Goal: Task Accomplishment & Management: Use online tool/utility

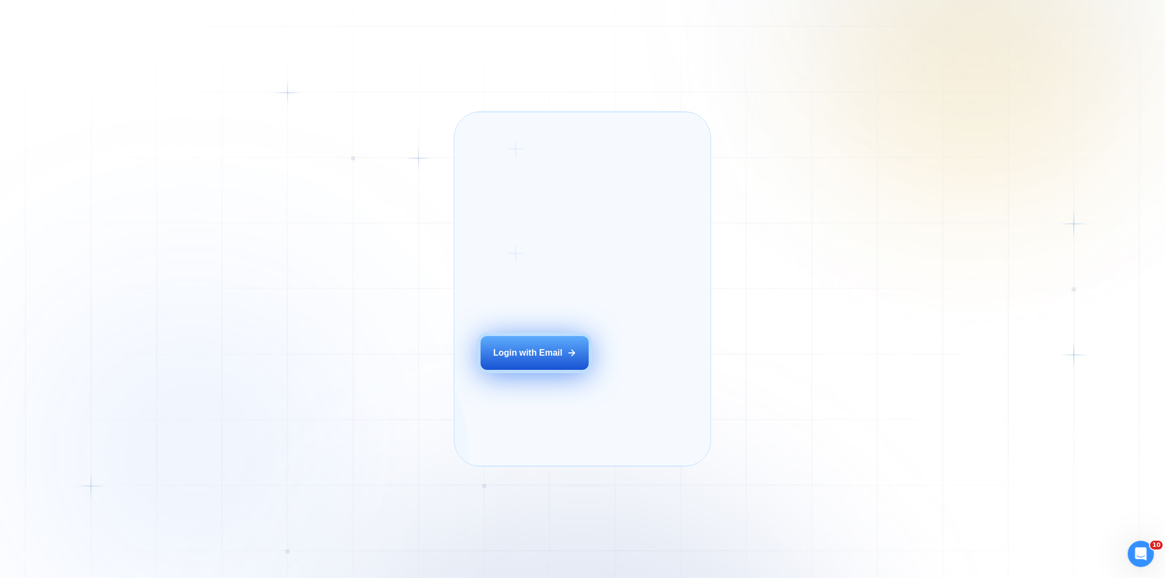
click at [547, 359] on div "Login with Email" at bounding box center [527, 353] width 69 height 12
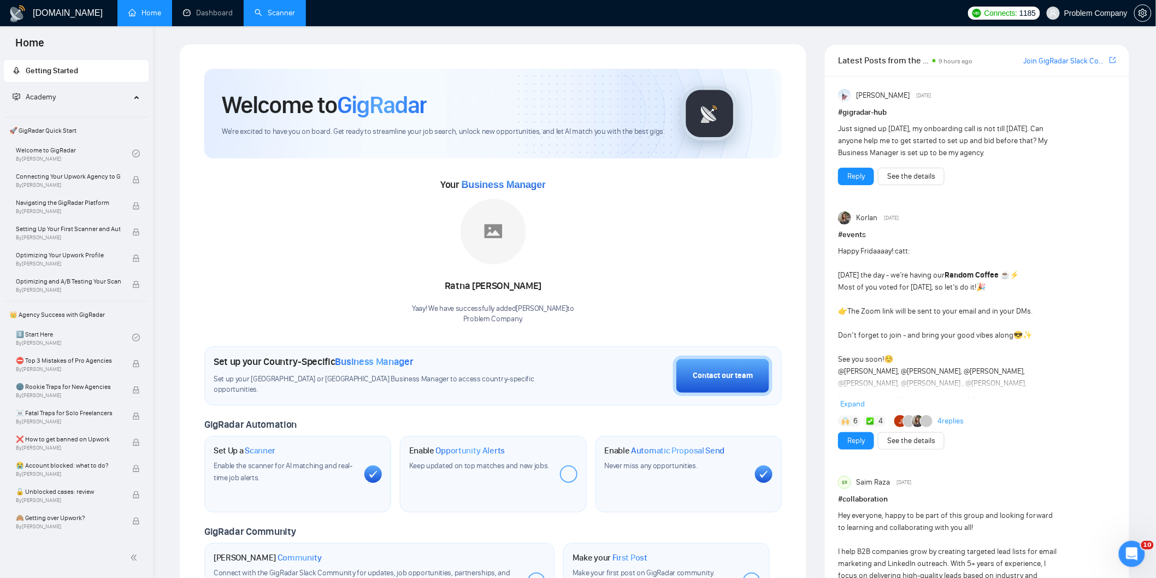
click at [263, 16] on link "Scanner" at bounding box center [275, 12] width 40 height 9
